Goal: Information Seeking & Learning: Learn about a topic

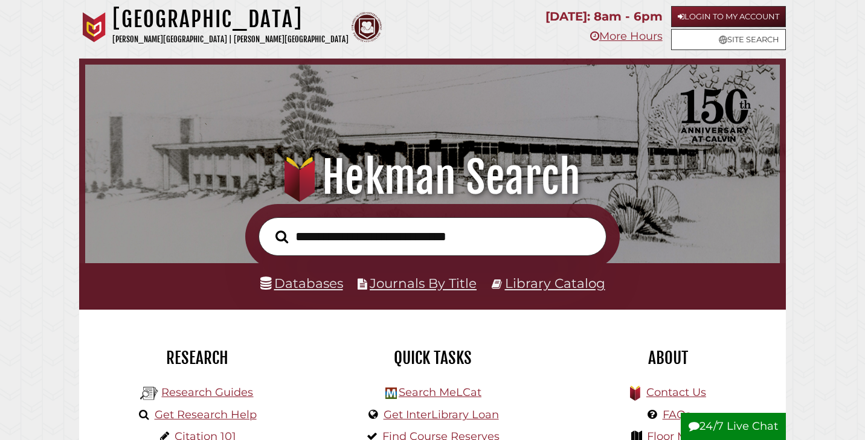
scroll to position [230, 689]
click at [314, 290] on link "Databases" at bounding box center [301, 283] width 83 height 16
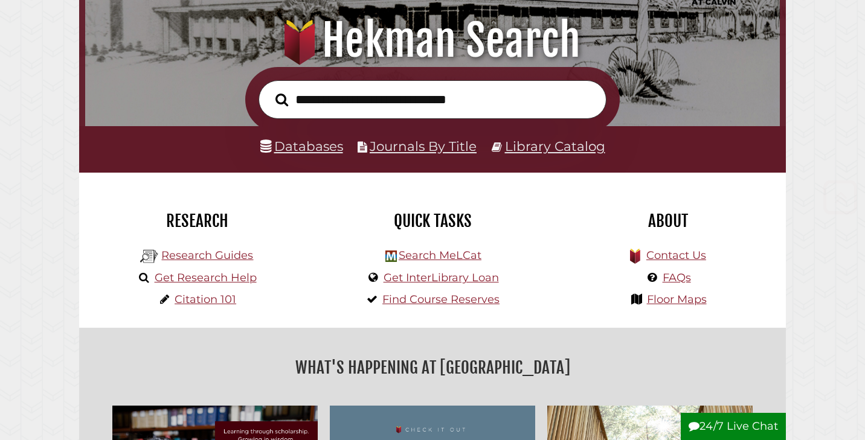
scroll to position [138, 0]
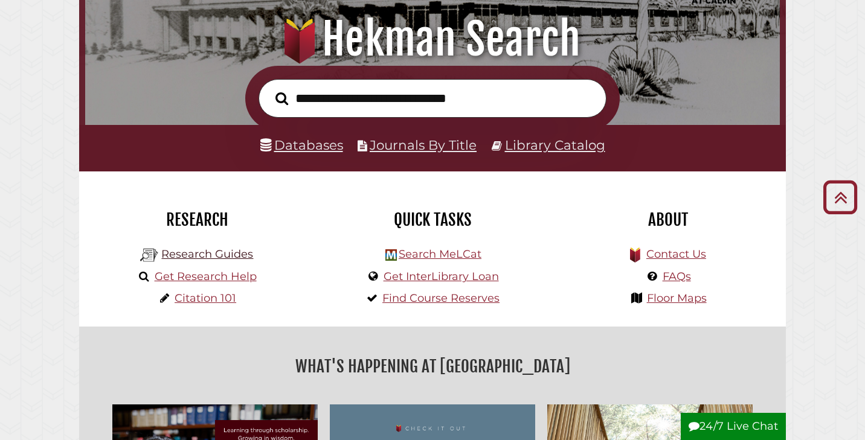
click at [216, 251] on link "Research Guides" at bounding box center [207, 254] width 92 height 13
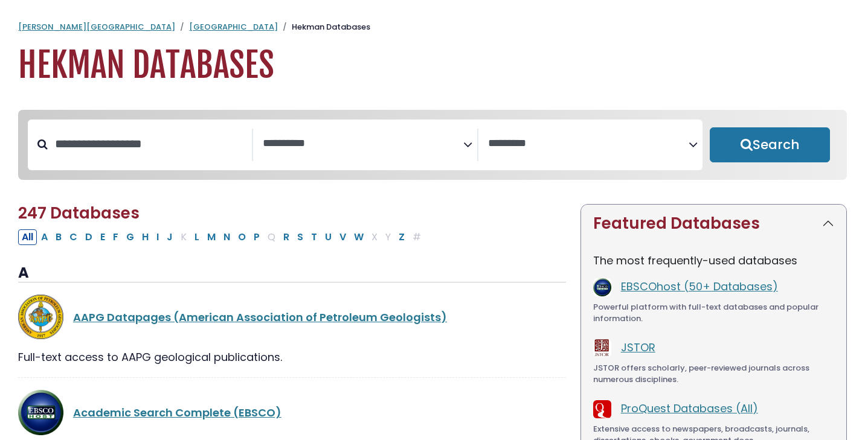
select select "Database Subject Filter"
select select "Database Vendors Filter"
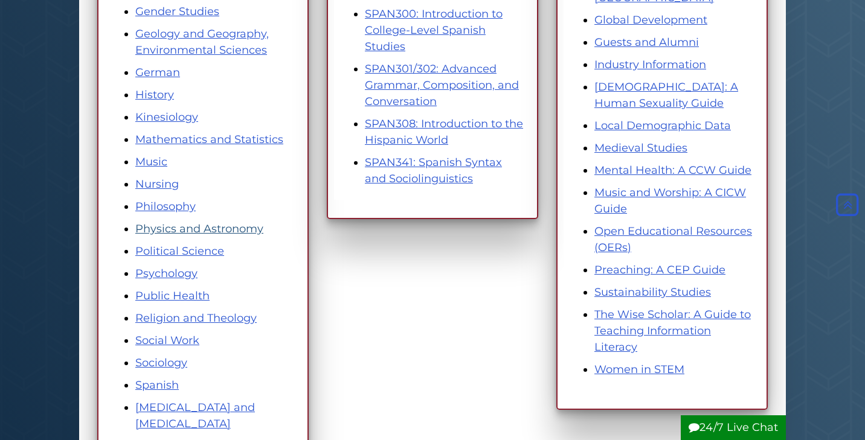
scroll to position [585, 0]
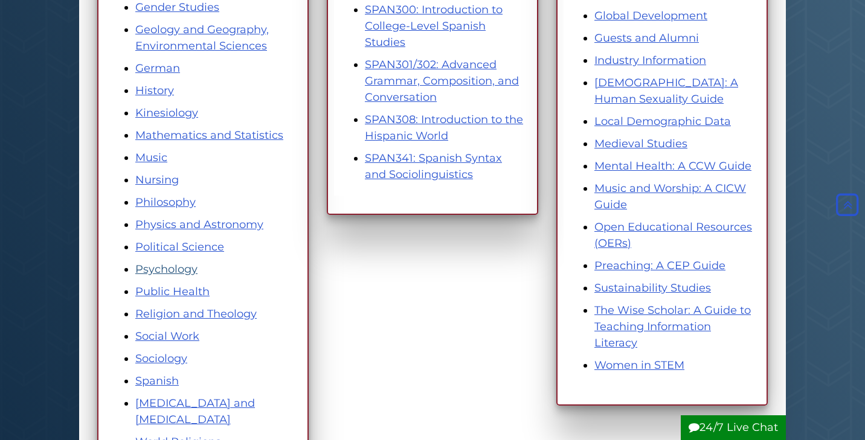
click at [185, 266] on link "Psychology" at bounding box center [166, 269] width 62 height 13
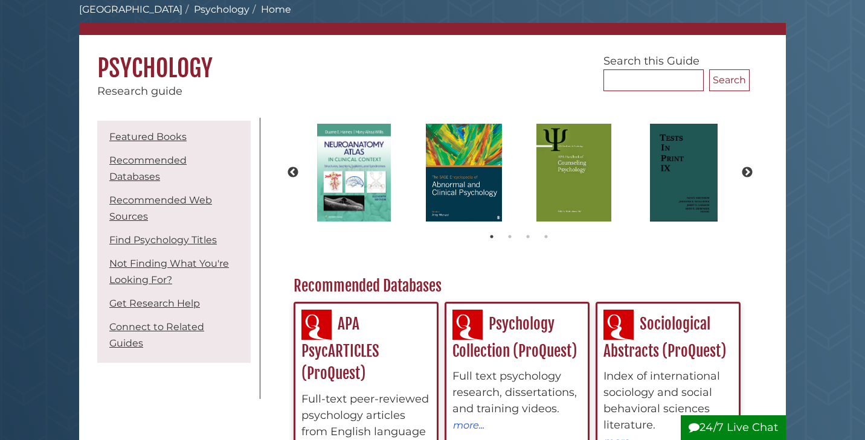
scroll to position [67, 0]
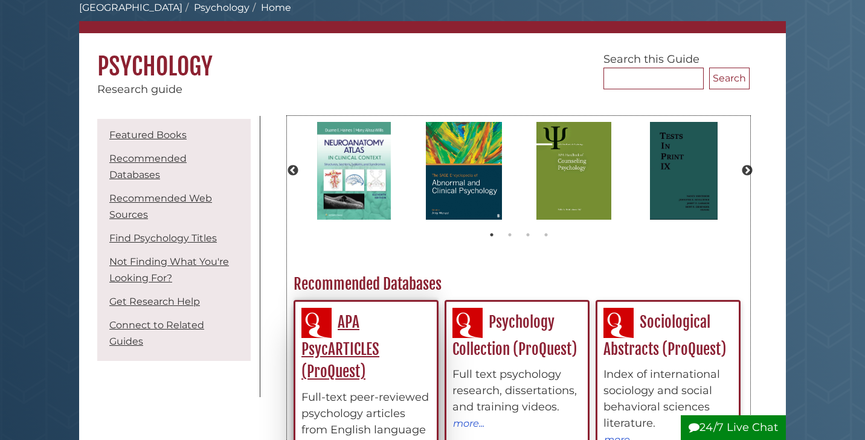
click at [326, 344] on link "APA PsycARTICLES (ProQuest)" at bounding box center [340, 347] width 78 height 68
